Goal: Task Accomplishment & Management: Complete application form

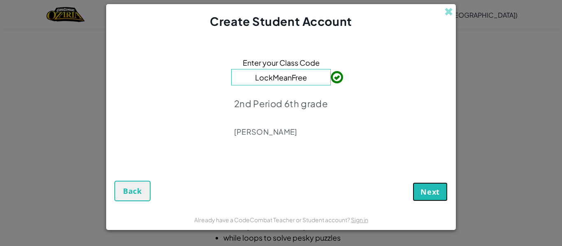
click at [432, 193] on span "Next" at bounding box center [429, 192] width 19 height 10
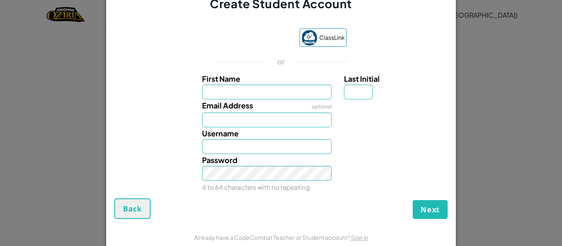
click at [272, 155] on div "Password 4 to 64 characters with no repeating" at bounding box center [267, 173] width 142 height 39
click at [271, 154] on div "Password 4 to 64 characters with no repeating" at bounding box center [267, 173] width 142 height 39
click at [270, 149] on input "Username" at bounding box center [267, 146] width 130 height 15
type input "khan7"
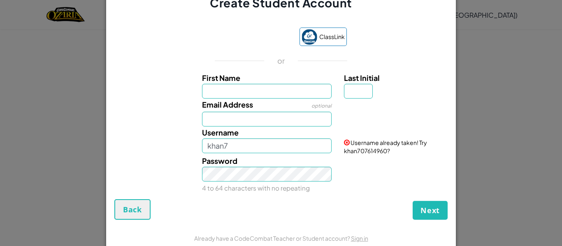
click at [492, 128] on div "Create Student Account ClassLink or First Name Last Initial Email Address optio…" at bounding box center [281, 123] width 562 height 246
click at [118, 211] on button "Back" at bounding box center [132, 209] width 36 height 21
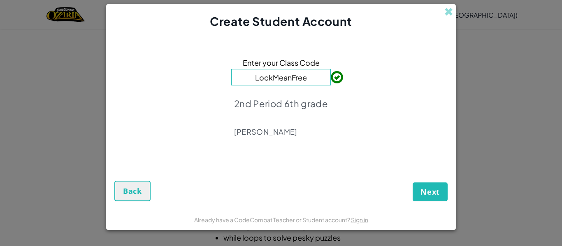
click at [362, 66] on div "Enter your Class Code LockMeanFree 2nd Period 6th grade [PERSON_NAME]" at bounding box center [280, 100] width 333 height 124
click at [448, 14] on span at bounding box center [448, 11] width 9 height 9
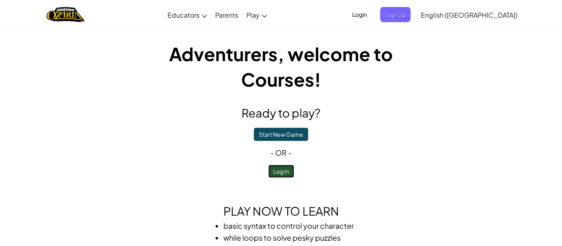
click at [281, 173] on button "Log In" at bounding box center [281, 171] width 26 height 13
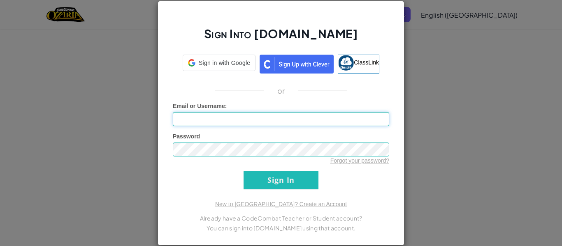
type input "Khan 7"
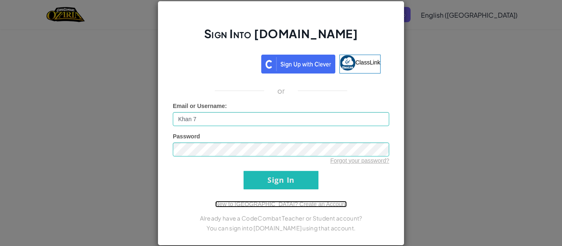
click at [269, 204] on link "New to [GEOGRAPHIC_DATA]? Create an Account" at bounding box center [281, 204] width 132 height 7
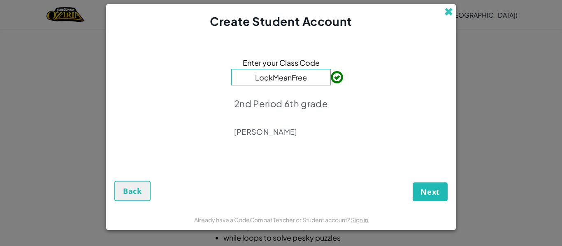
click at [445, 10] on span at bounding box center [448, 11] width 9 height 9
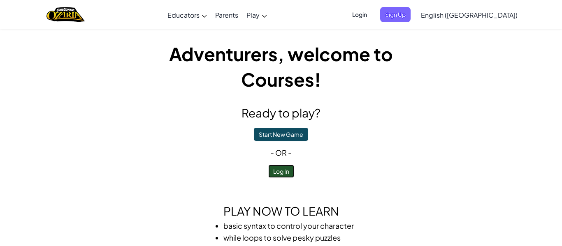
click at [279, 172] on button "Log In" at bounding box center [281, 171] width 26 height 13
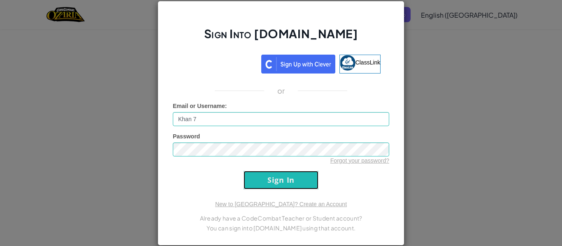
click at [296, 185] on input "Sign In" at bounding box center [280, 180] width 75 height 18
click at [297, 180] on input "Sign In" at bounding box center [280, 180] width 75 height 18
click at [296, 182] on input "Sign In" at bounding box center [280, 180] width 75 height 18
click at [296, 185] on input "Sign In" at bounding box center [280, 180] width 75 height 18
click at [295, 186] on input "Sign In" at bounding box center [280, 180] width 75 height 18
